Goal: Task Accomplishment & Management: Use online tool/utility

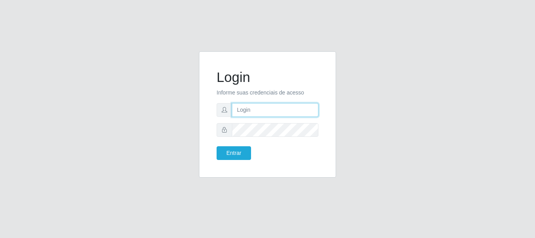
click at [251, 109] on input "text" at bounding box center [275, 110] width 87 height 14
type input "[EMAIL_ADDRESS][DOMAIN_NAME]"
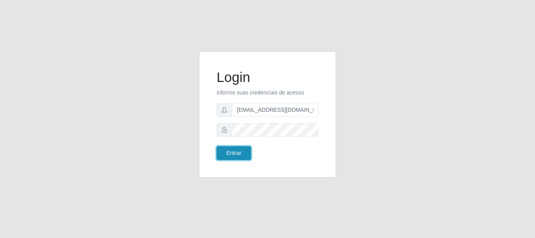
click at [228, 153] on button "Entrar" at bounding box center [233, 153] width 34 height 14
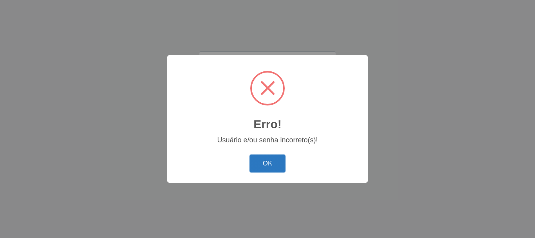
click at [251, 164] on button "OK" at bounding box center [267, 163] width 36 height 18
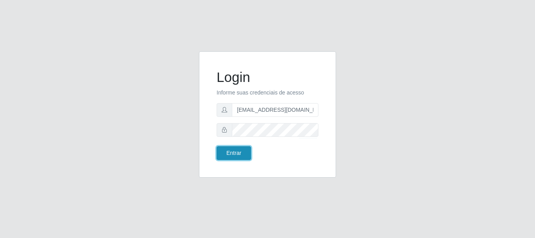
click at [235, 151] on button "Entrar" at bounding box center [233, 153] width 34 height 14
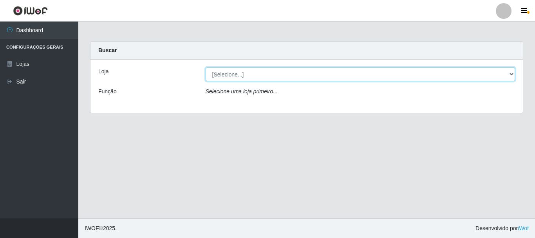
click at [512, 73] on select "[Selecione...] SuperFácil Atacado - Rodoviária" at bounding box center [360, 74] width 310 height 14
select select "400"
click at [205, 67] on select "[Selecione...] SuperFácil Atacado - Rodoviária" at bounding box center [360, 74] width 310 height 14
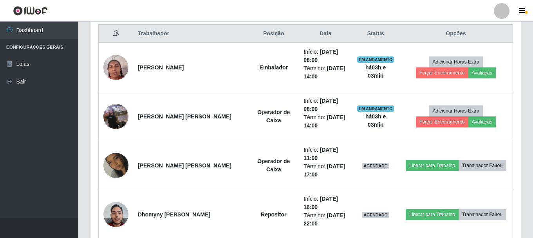
scroll to position [313, 0]
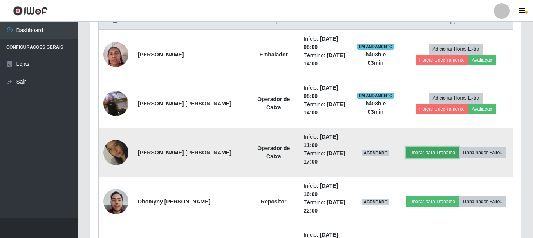
click at [424, 153] on button "Liberar para Trabalho" at bounding box center [432, 152] width 53 height 11
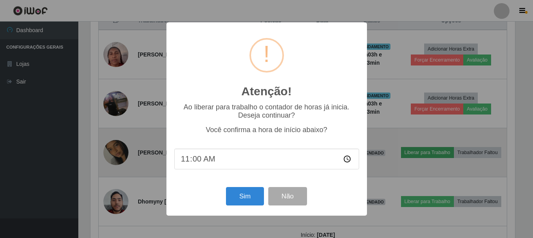
scroll to position [162, 426]
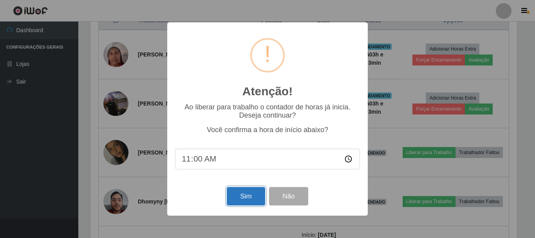
click at [240, 196] on button "Sim" at bounding box center [246, 196] width 38 height 18
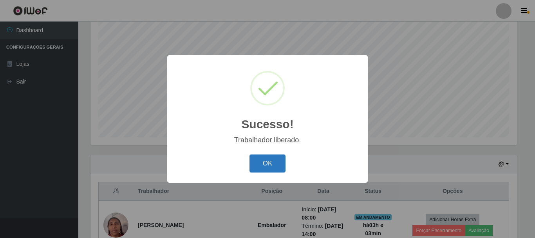
click at [252, 161] on button "OK" at bounding box center [267, 163] width 36 height 18
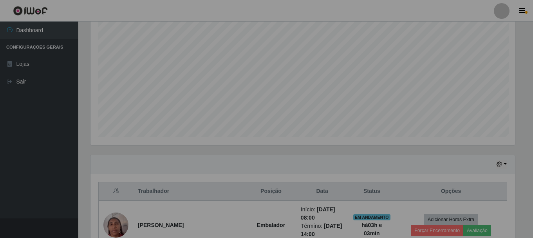
scroll to position [162, 430]
